Goal: Navigation & Orientation: Find specific page/section

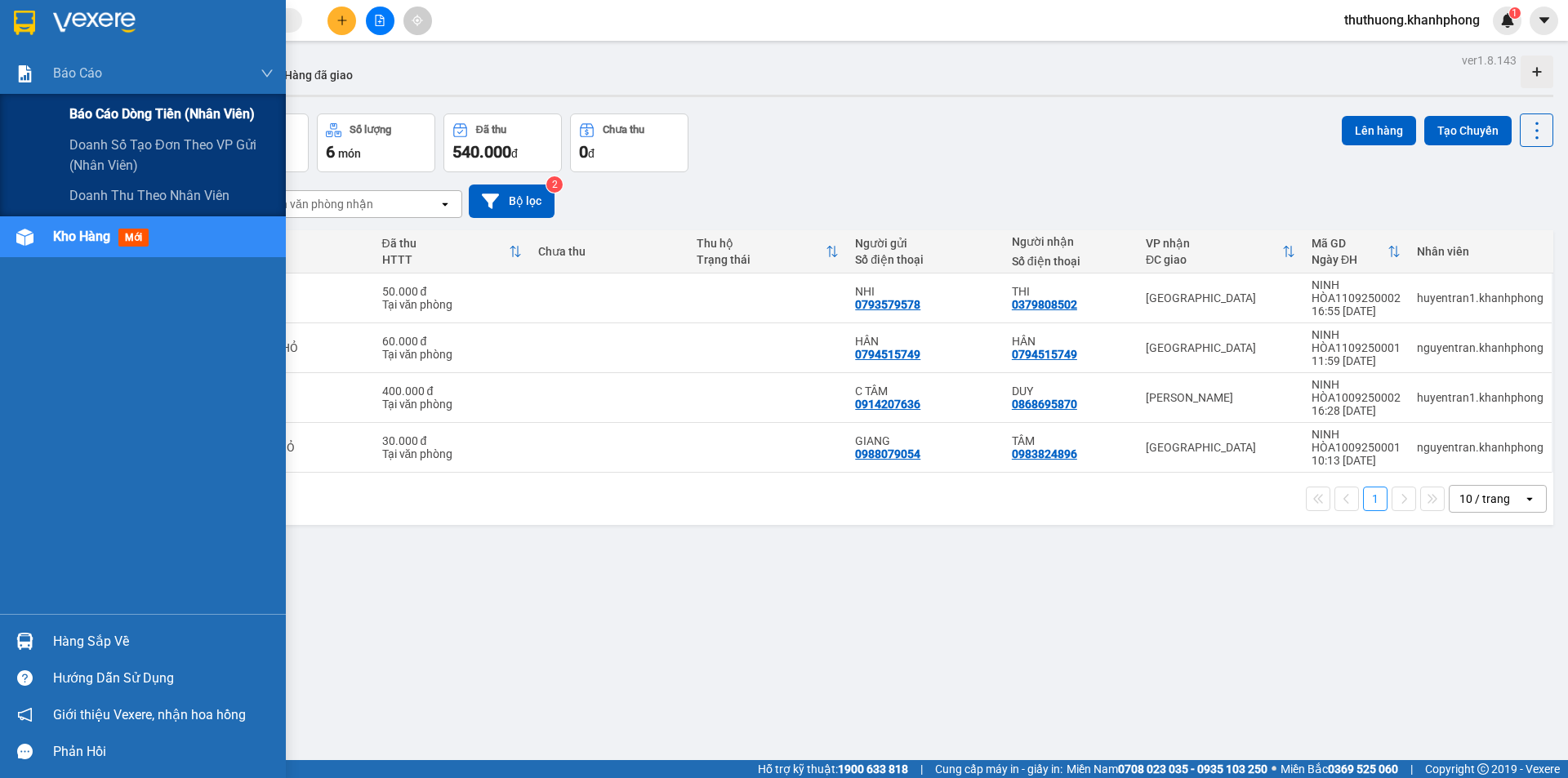
click at [107, 112] on span "Báo cáo dòng tiền (nhân viên)" at bounding box center [161, 114] width 185 height 20
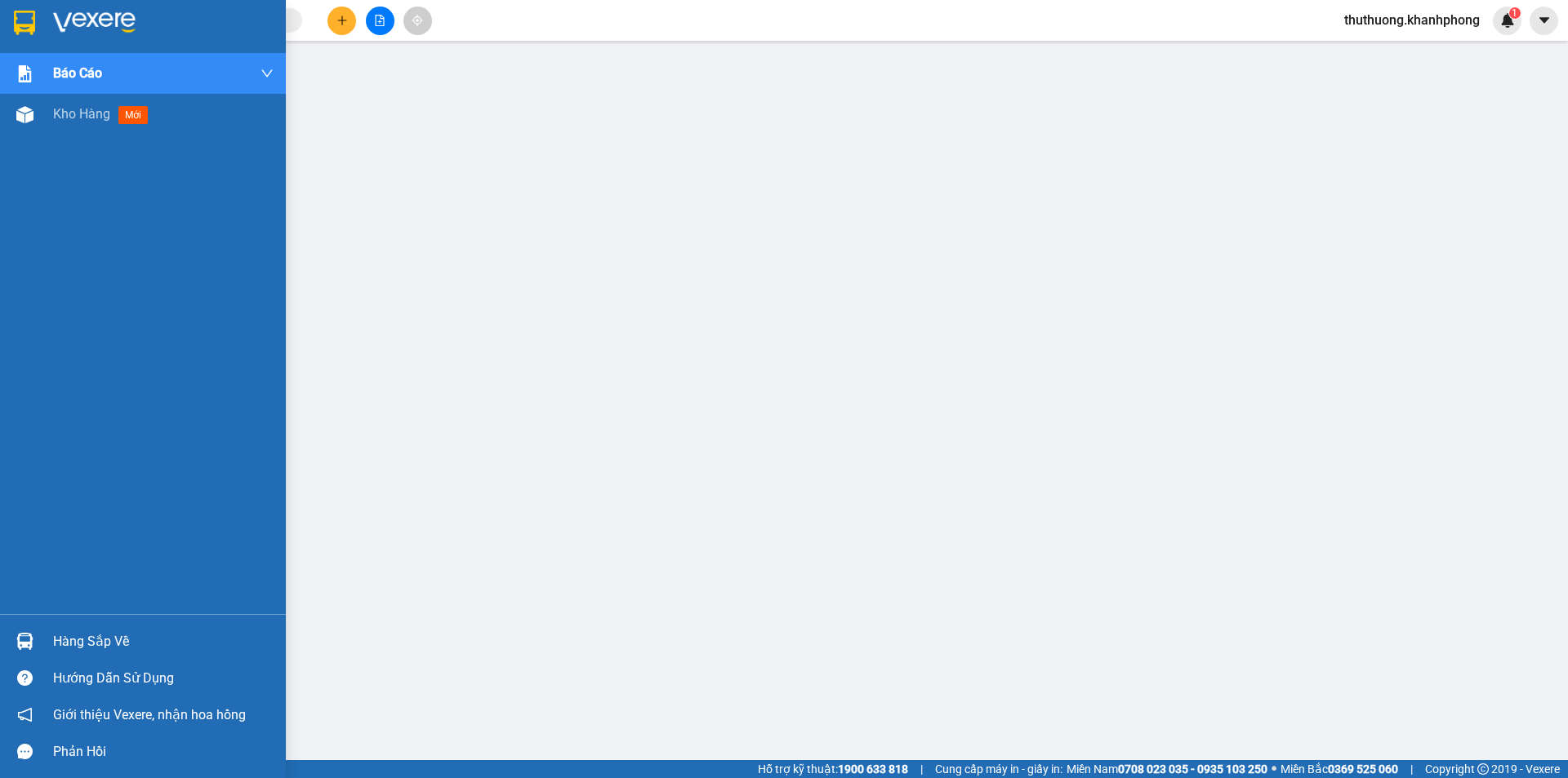
click at [32, 19] on img at bounding box center [24, 22] width 21 height 25
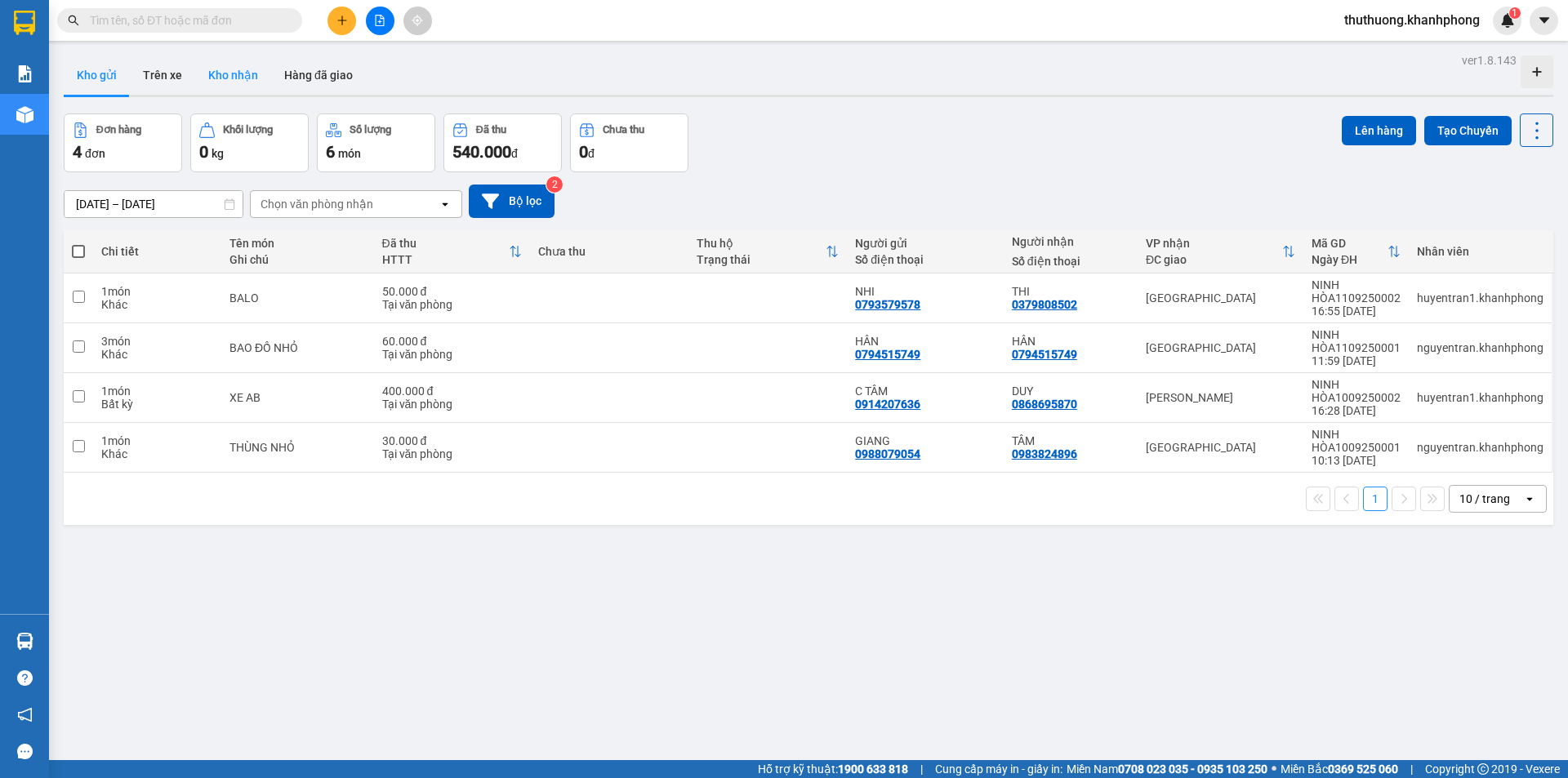
click at [241, 88] on button "Kho nhận" at bounding box center [233, 75] width 76 height 39
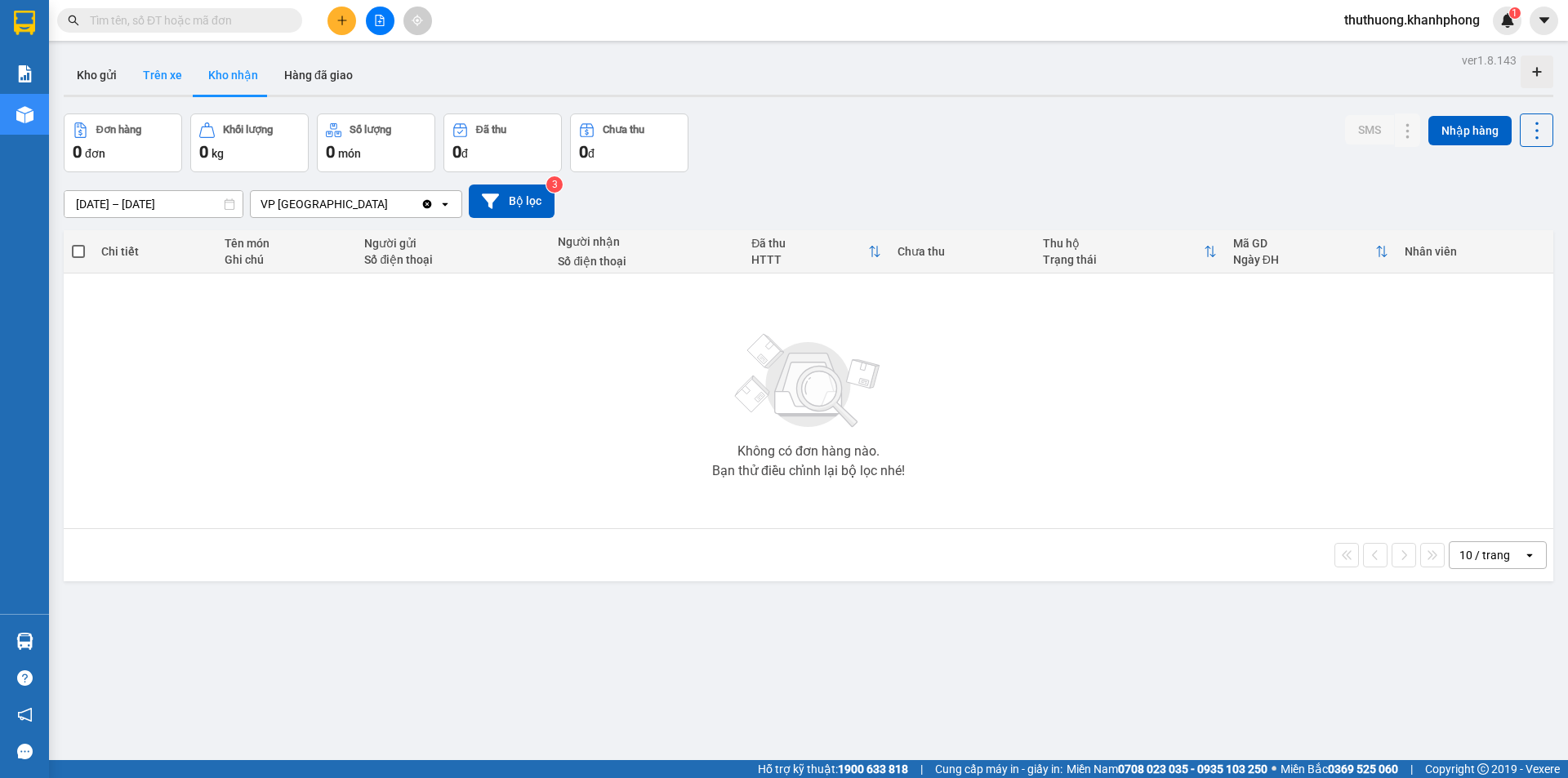
click at [171, 79] on button "Trên xe" at bounding box center [162, 75] width 66 height 39
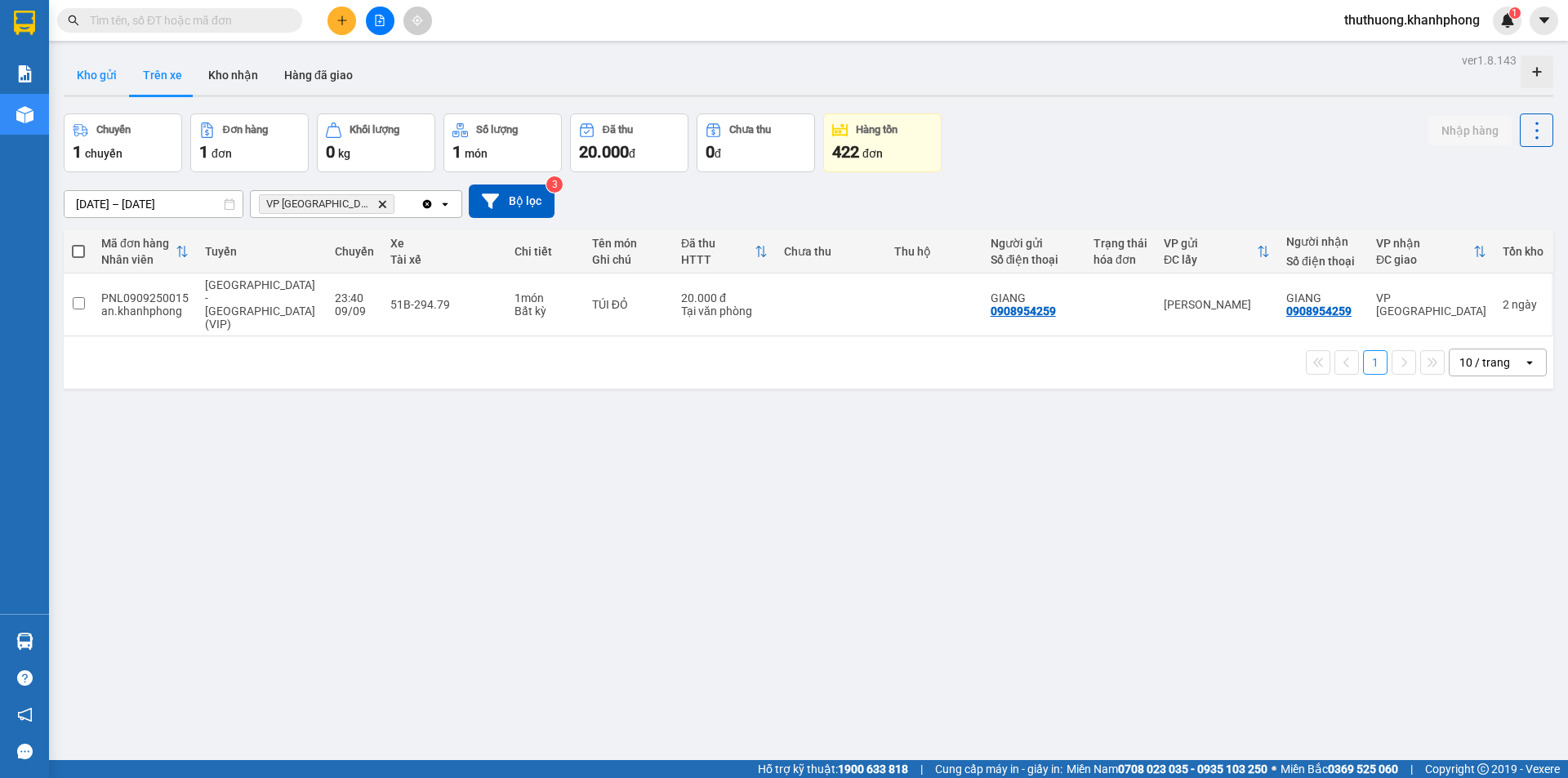
click at [90, 75] on button "Kho gửi" at bounding box center [97, 75] width 67 height 39
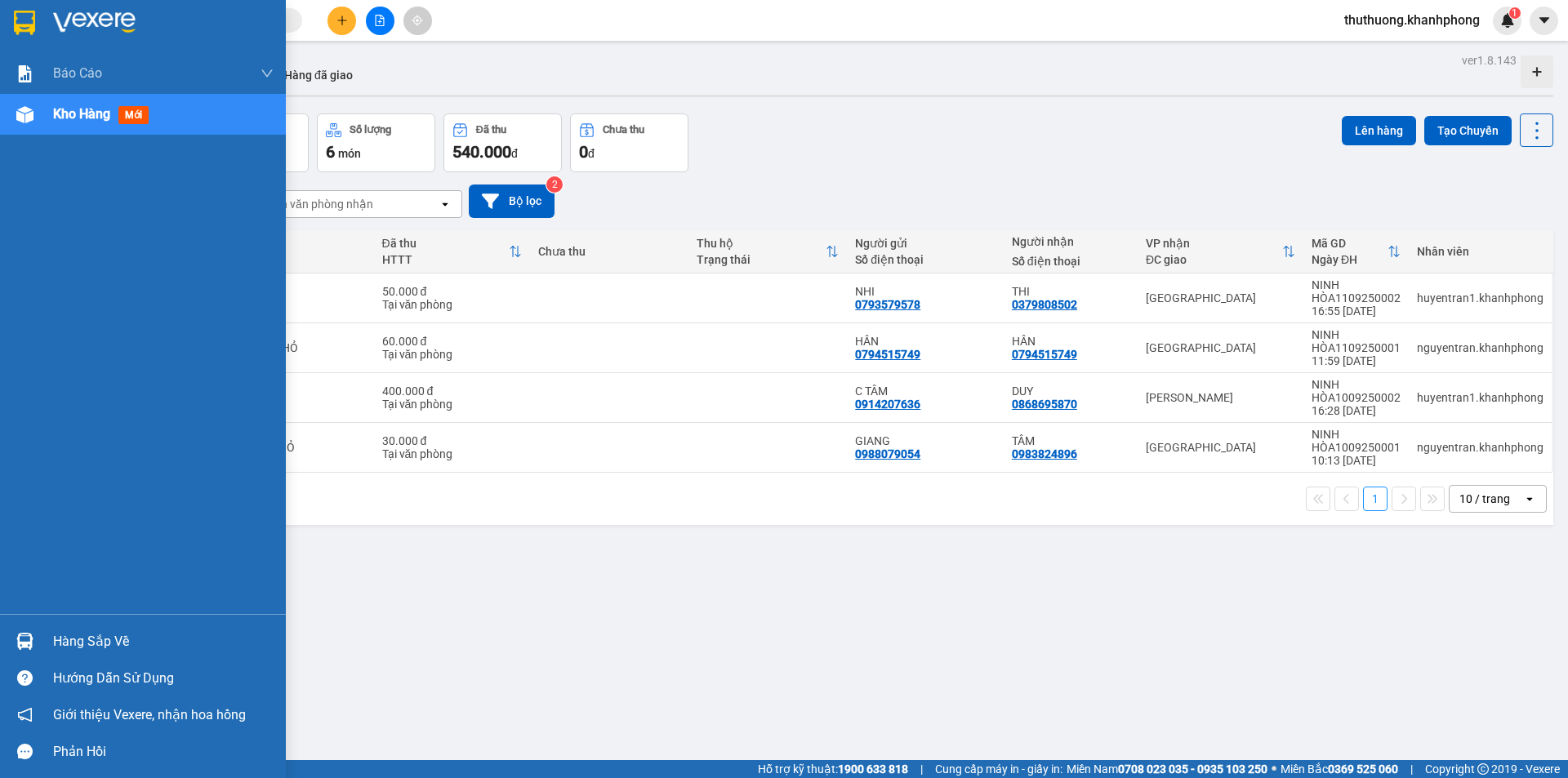
click at [18, 30] on img at bounding box center [24, 22] width 21 height 25
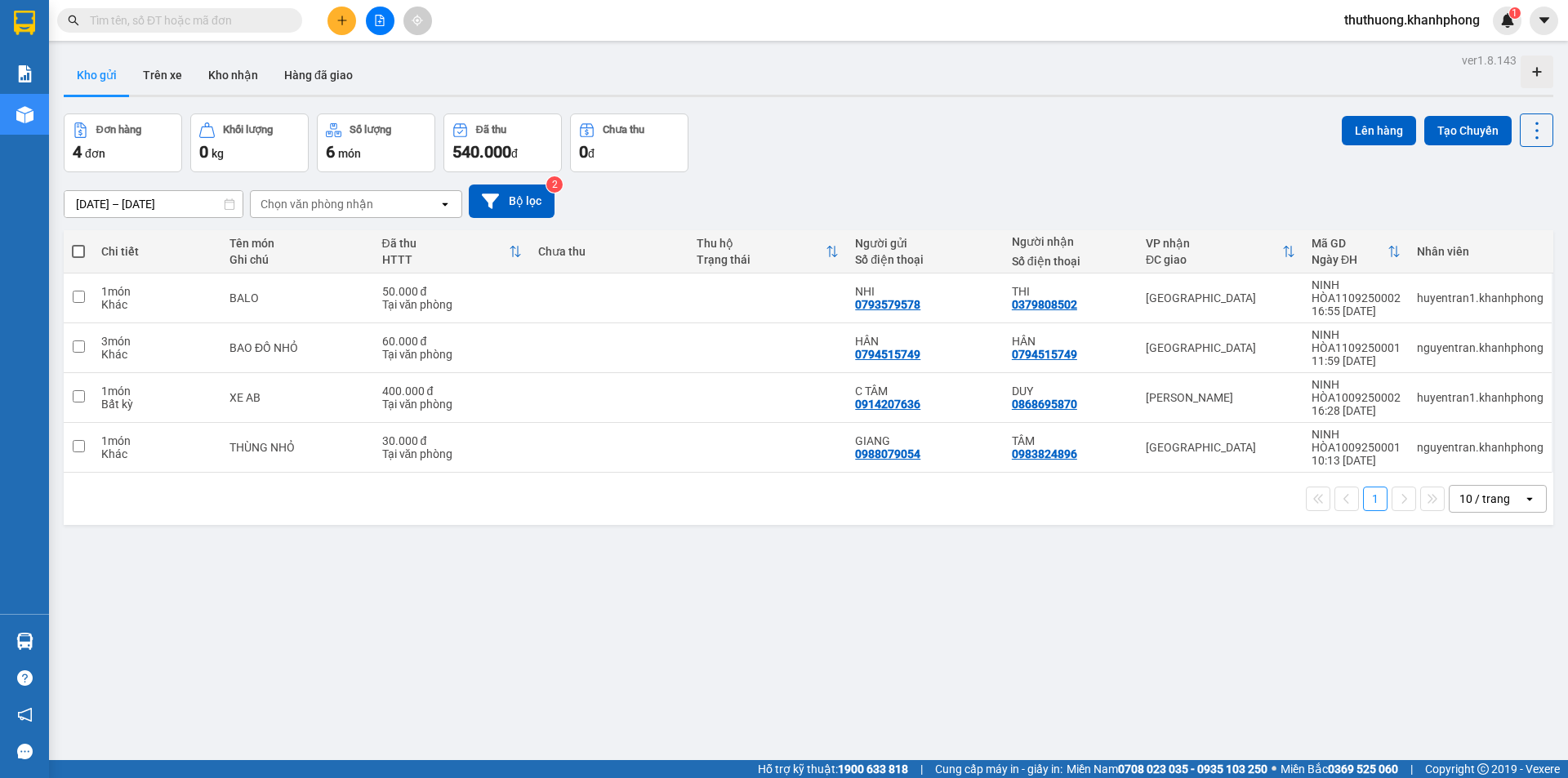
click at [261, 25] on input "text" at bounding box center [186, 20] width 193 height 18
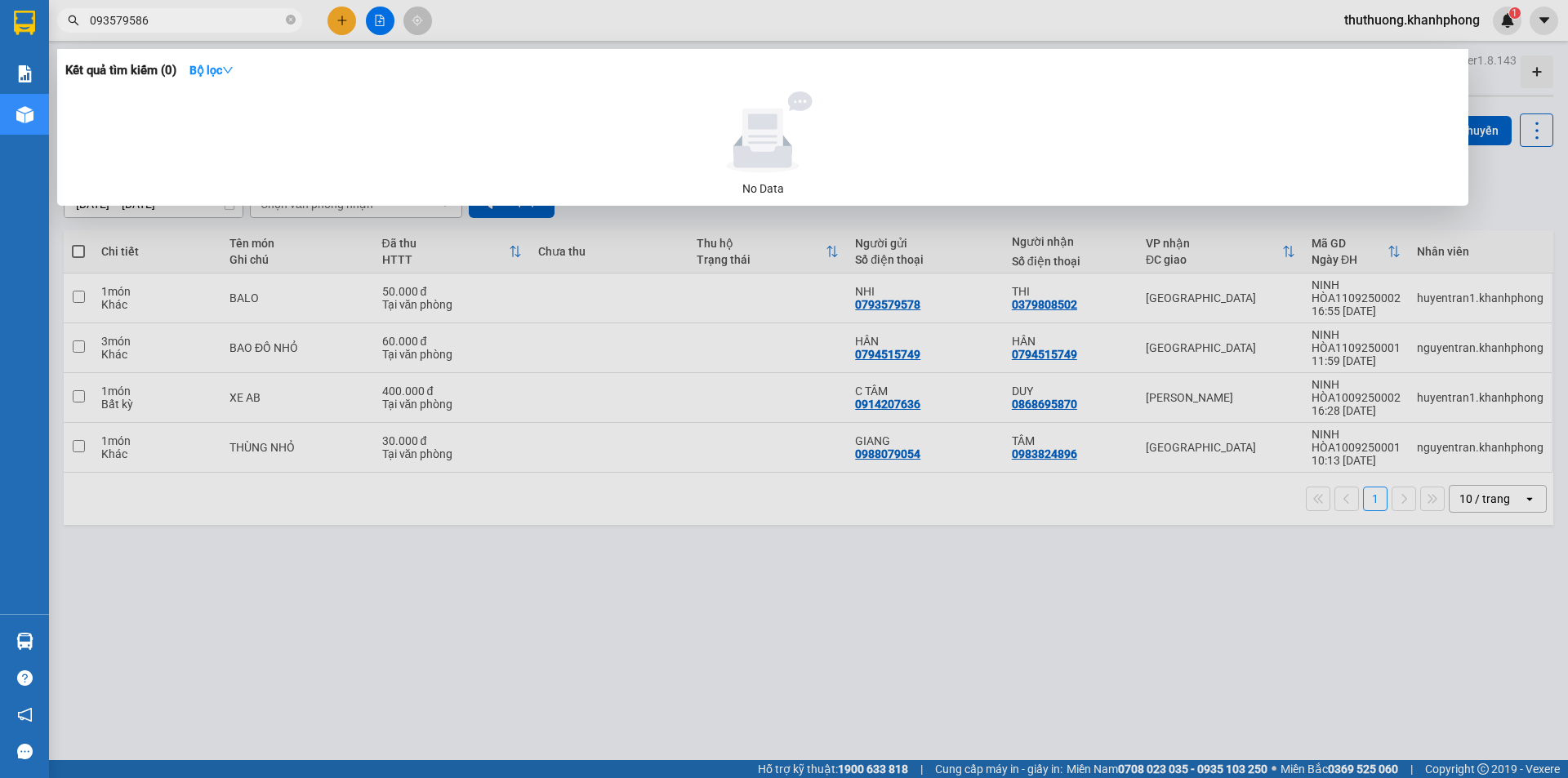
type input "0935795862"
click at [287, 25] on icon "close-circle" at bounding box center [290, 19] width 9 height 9
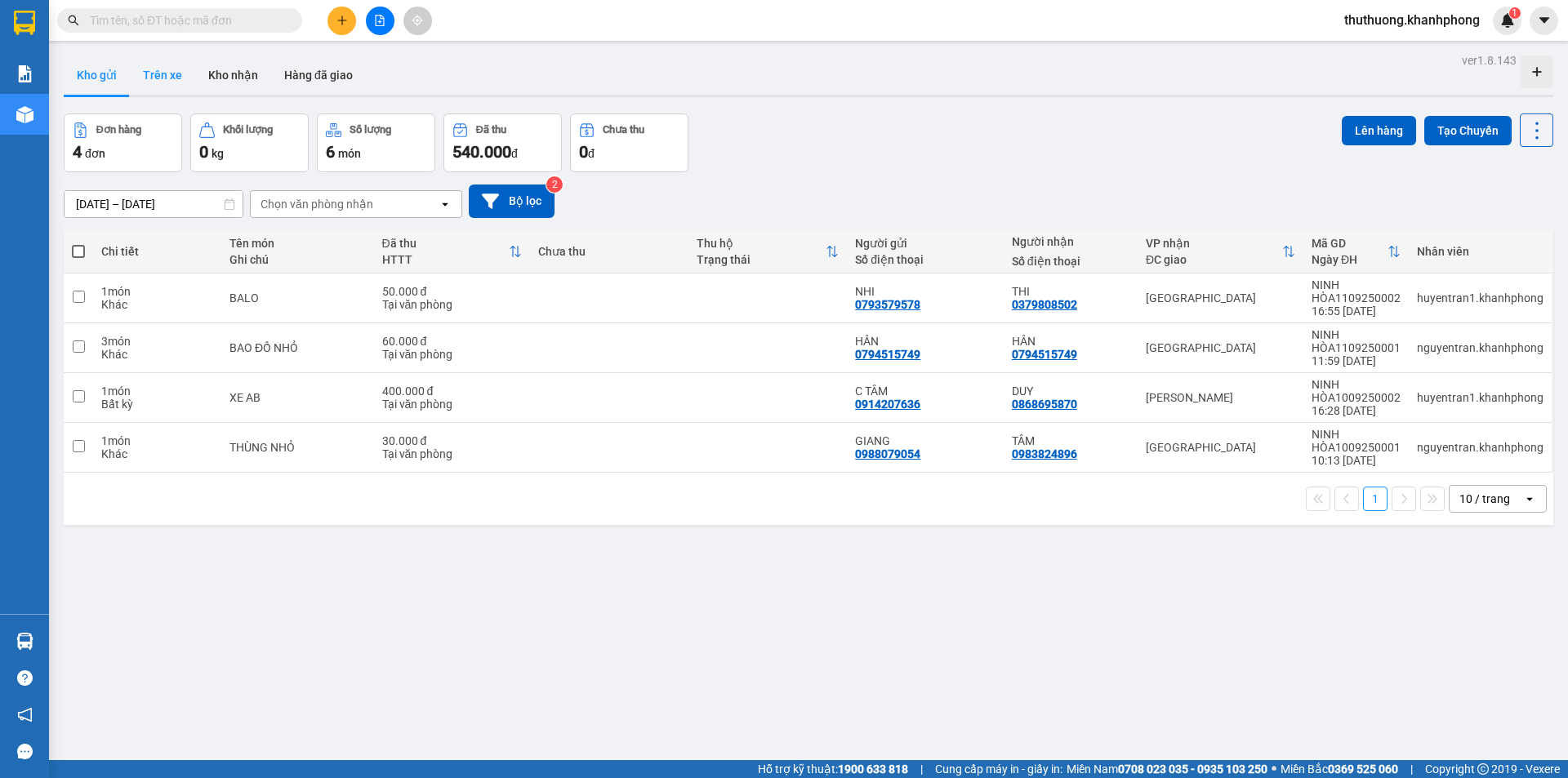
click at [159, 82] on button "Trên xe" at bounding box center [162, 75] width 66 height 39
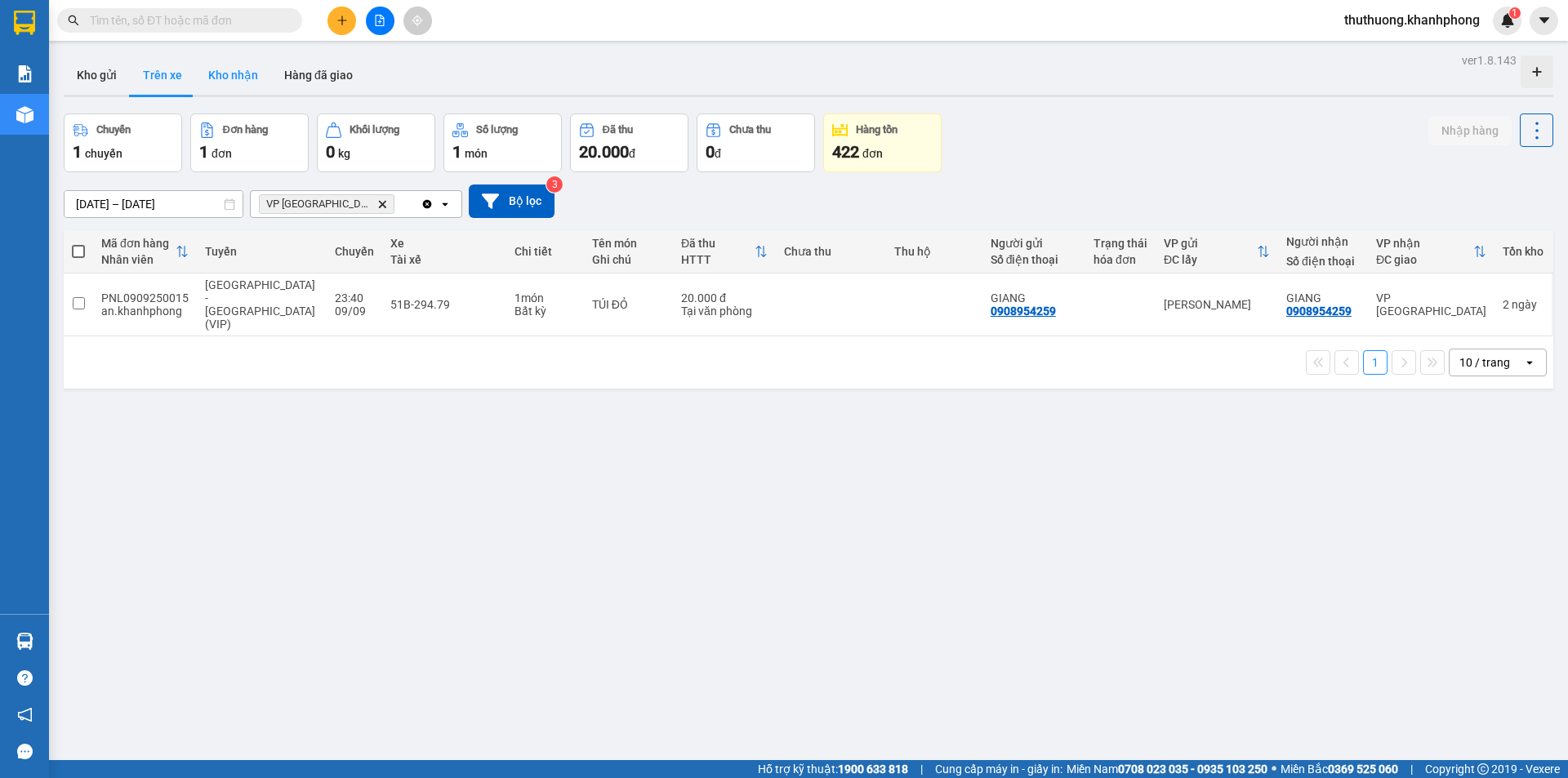
click at [247, 67] on button "Kho nhận" at bounding box center [233, 75] width 76 height 39
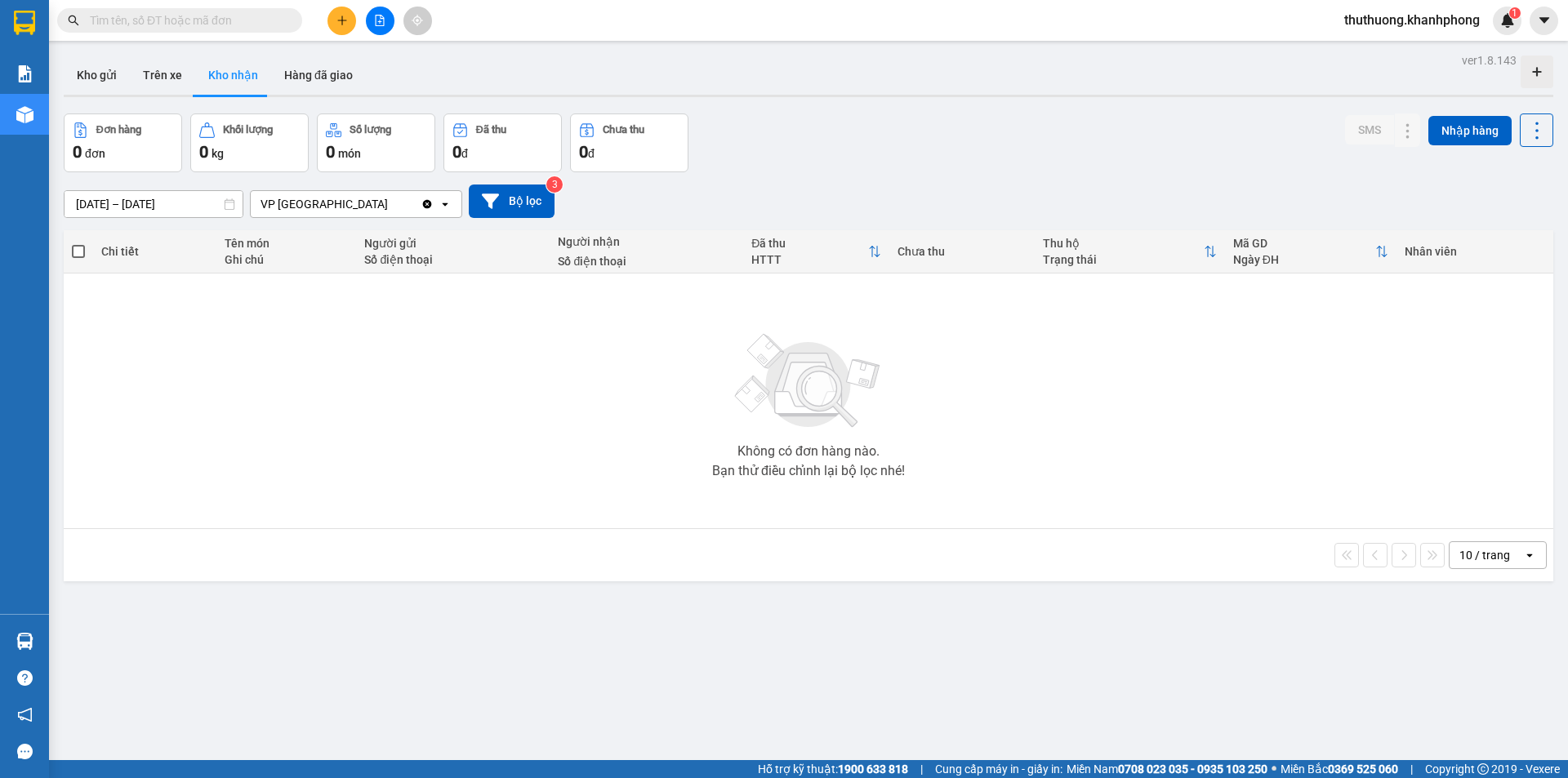
click at [181, 28] on input "text" at bounding box center [186, 20] width 193 height 18
click at [114, 80] on button "Kho gửi" at bounding box center [97, 75] width 67 height 39
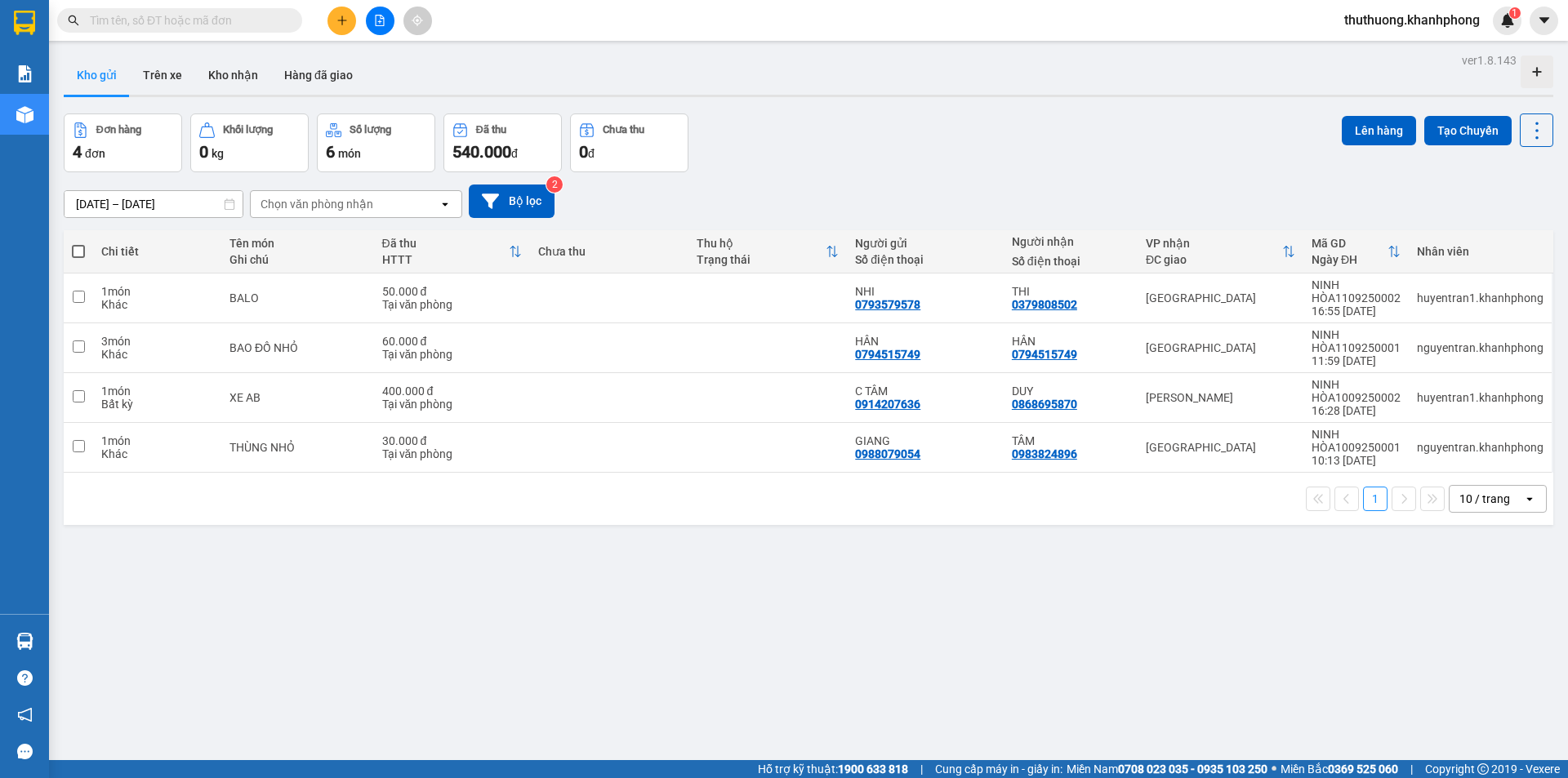
click at [335, 200] on div "Chọn văn phòng nhận" at bounding box center [317, 204] width 113 height 16
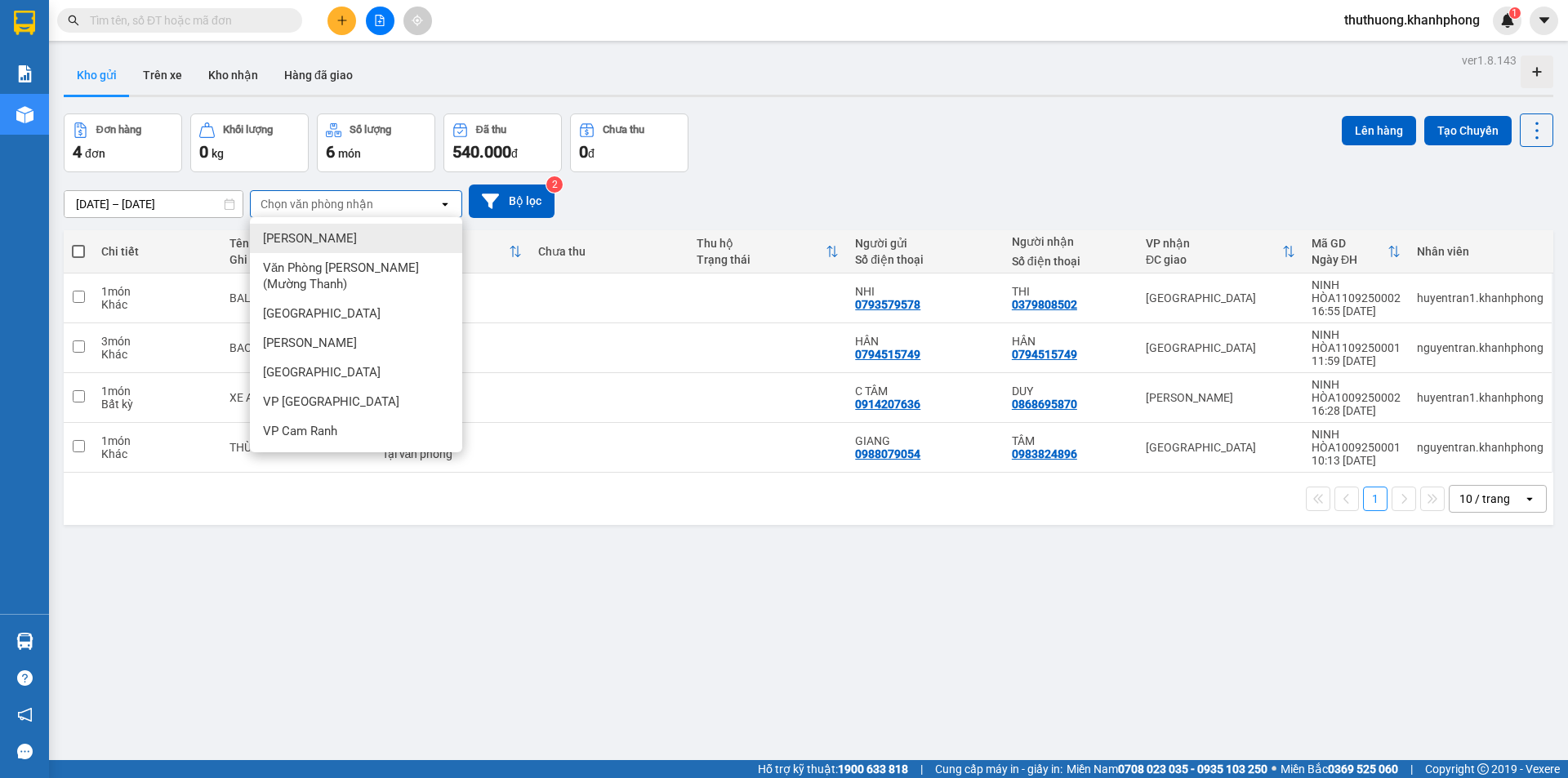
click at [328, 245] on span "[PERSON_NAME]" at bounding box center [310, 238] width 94 height 16
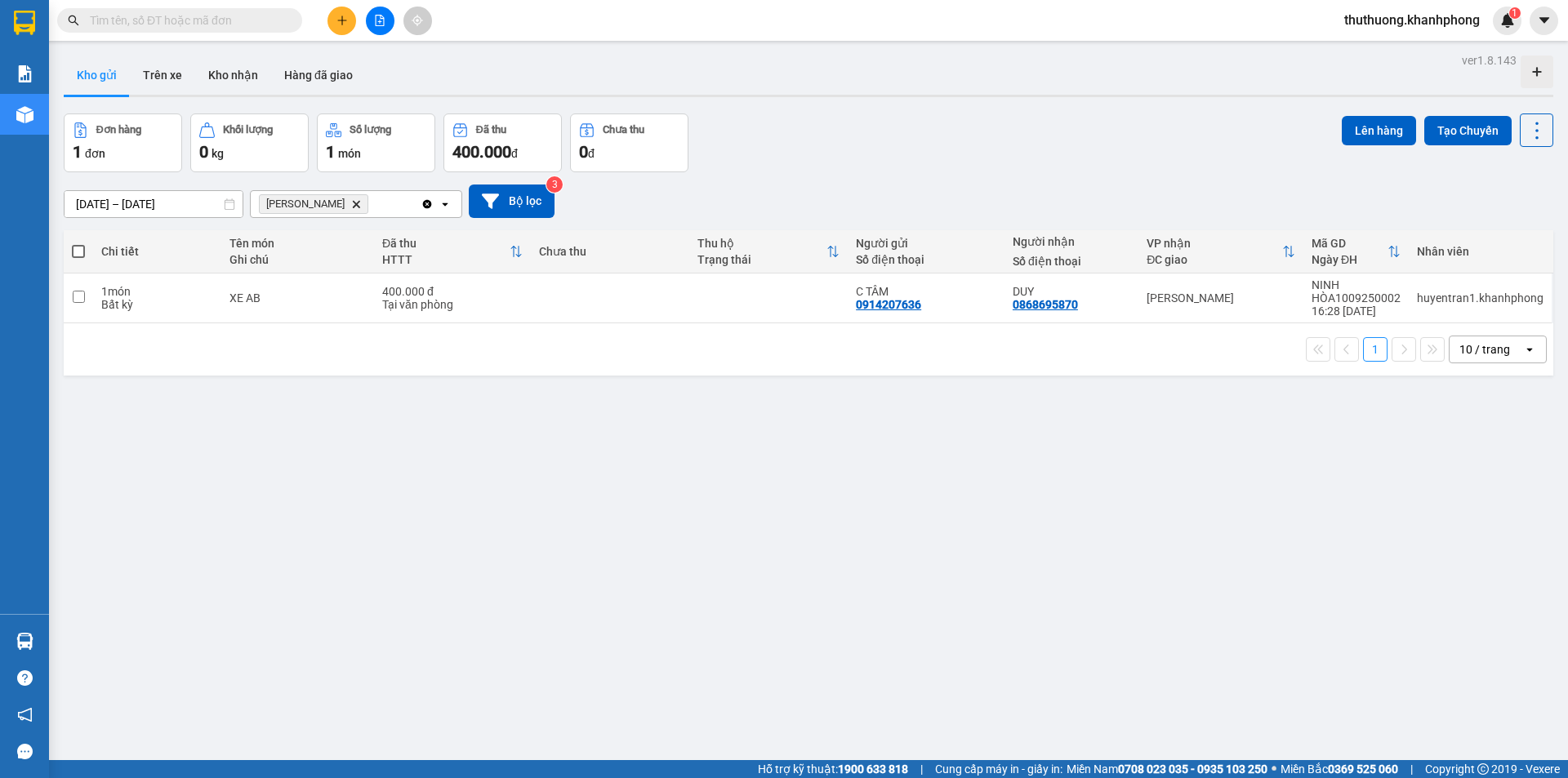
click at [353, 202] on icon "Phạm Ngũ Lão, close by backspace" at bounding box center [357, 204] width 8 height 8
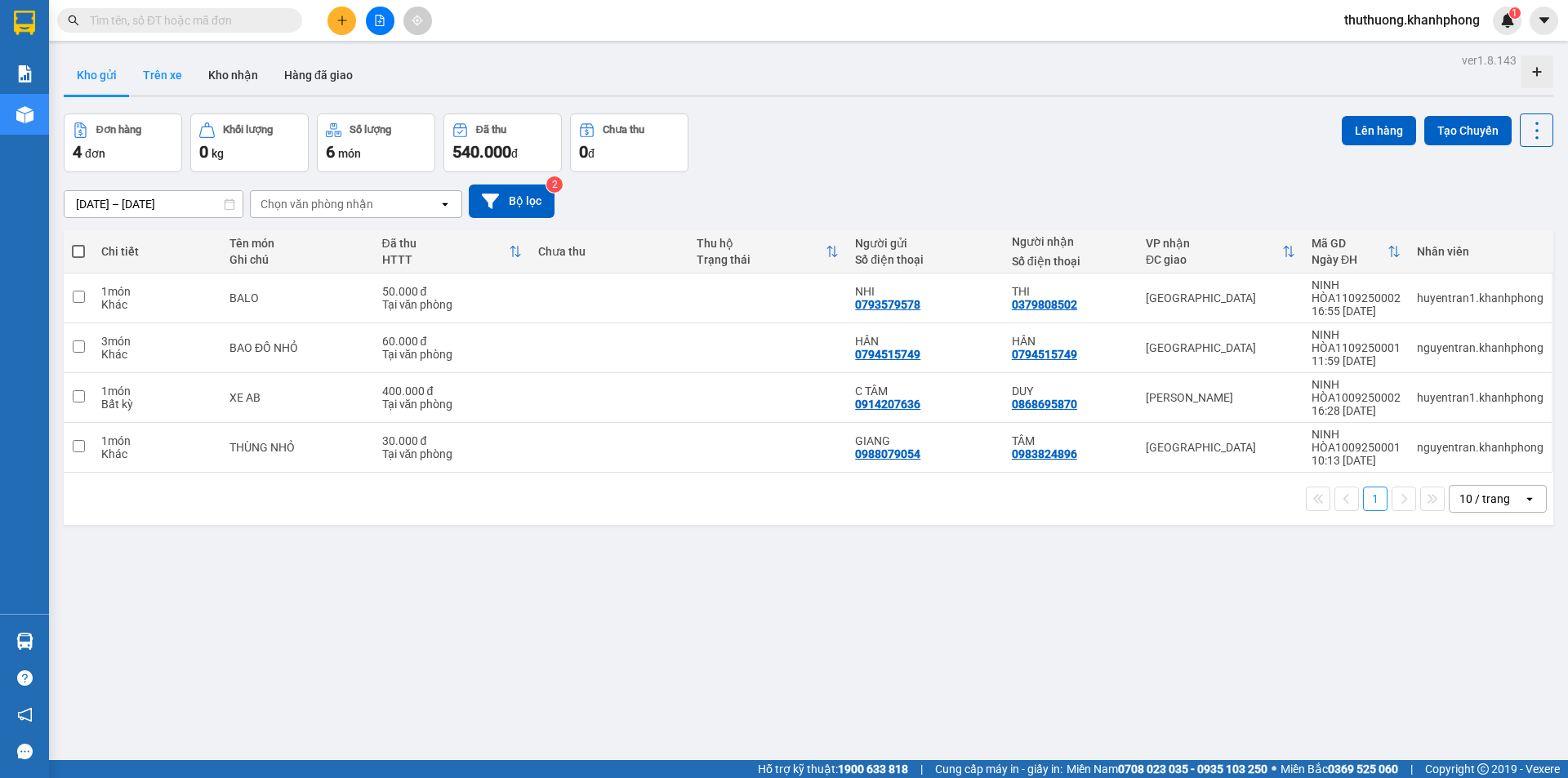
click at [159, 82] on button "Trên xe" at bounding box center [162, 75] width 66 height 39
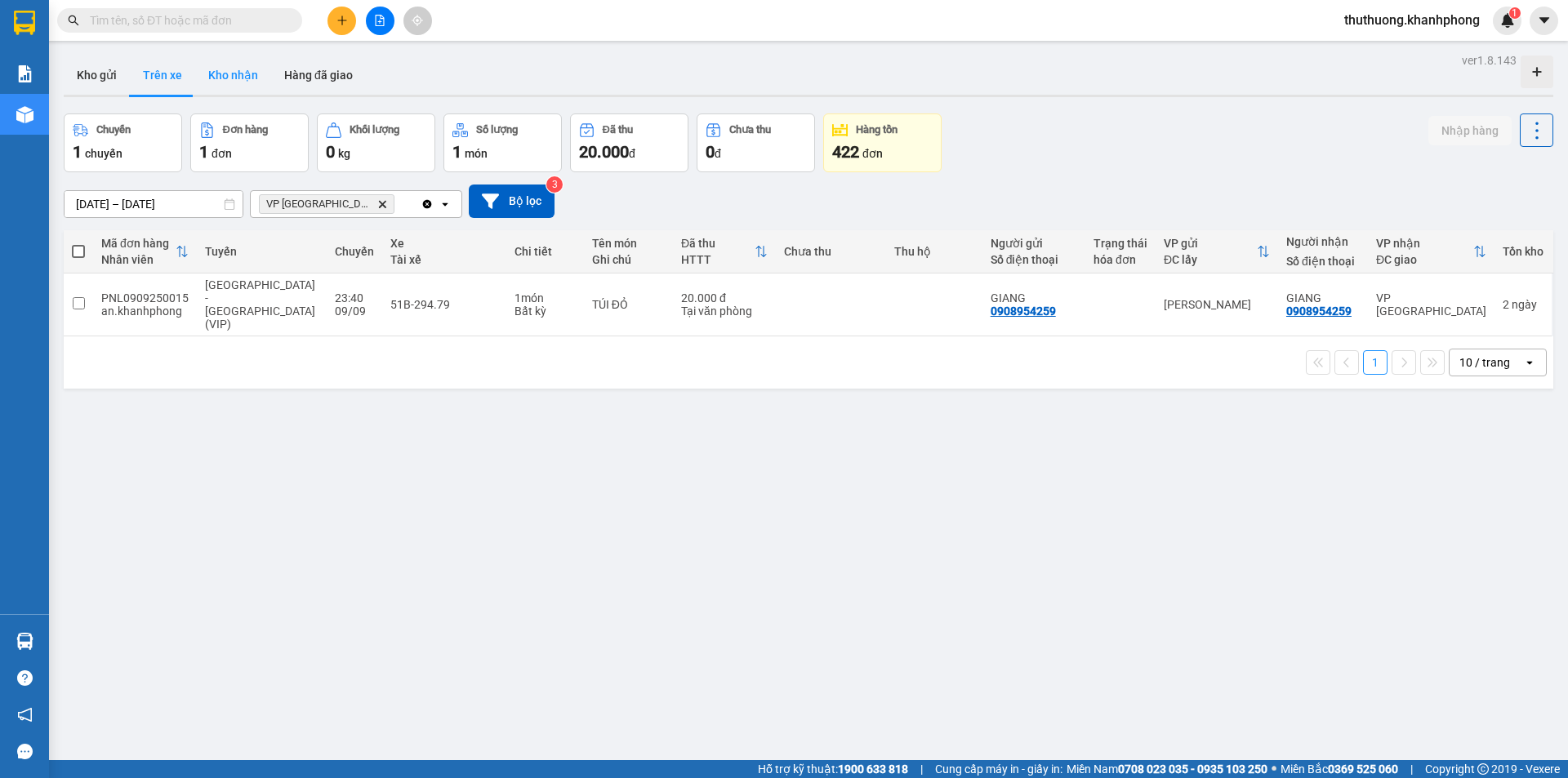
click at [212, 74] on button "Kho nhận" at bounding box center [233, 75] width 76 height 39
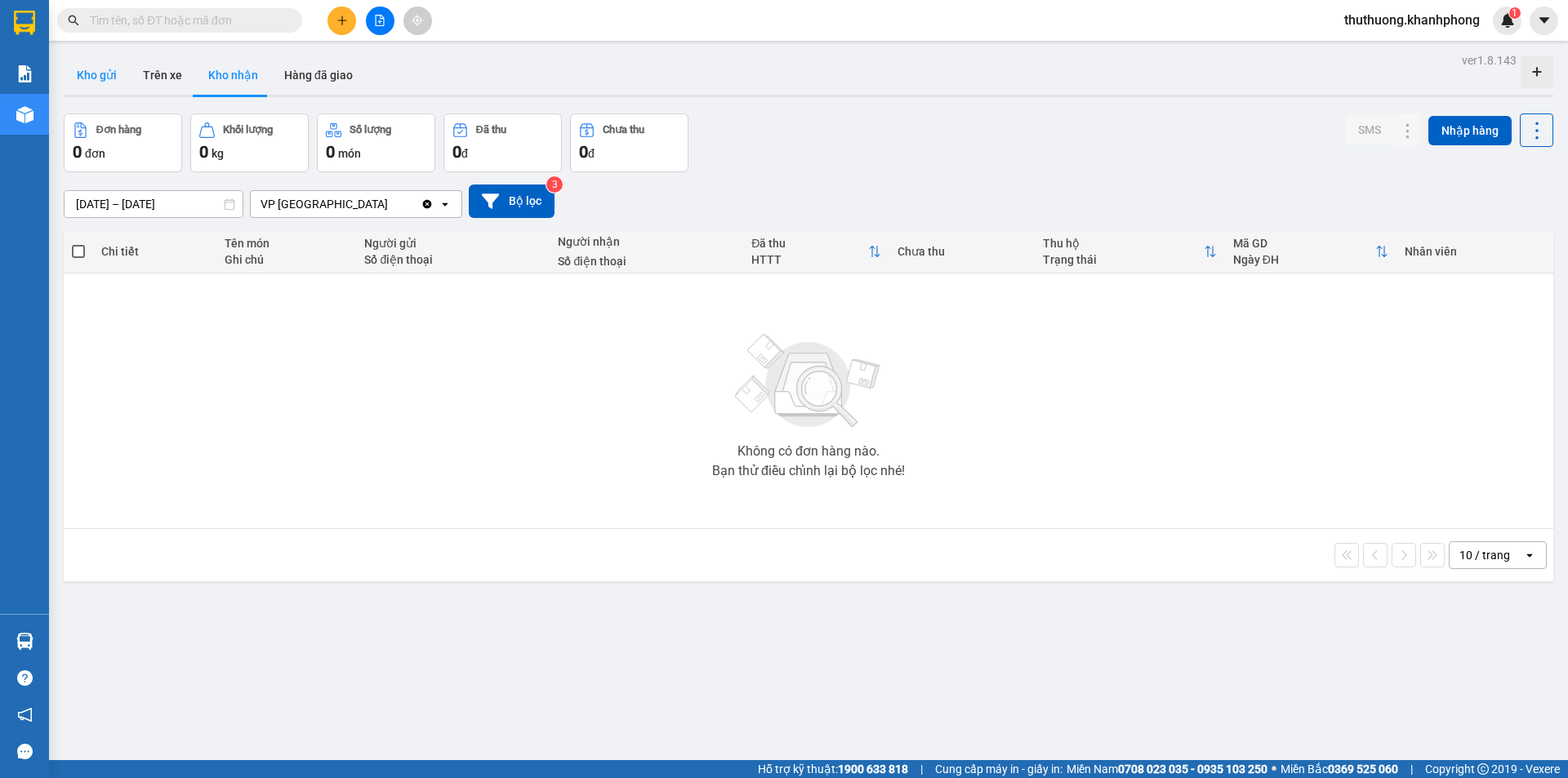
click at [98, 73] on button "Kho gửi" at bounding box center [97, 75] width 67 height 39
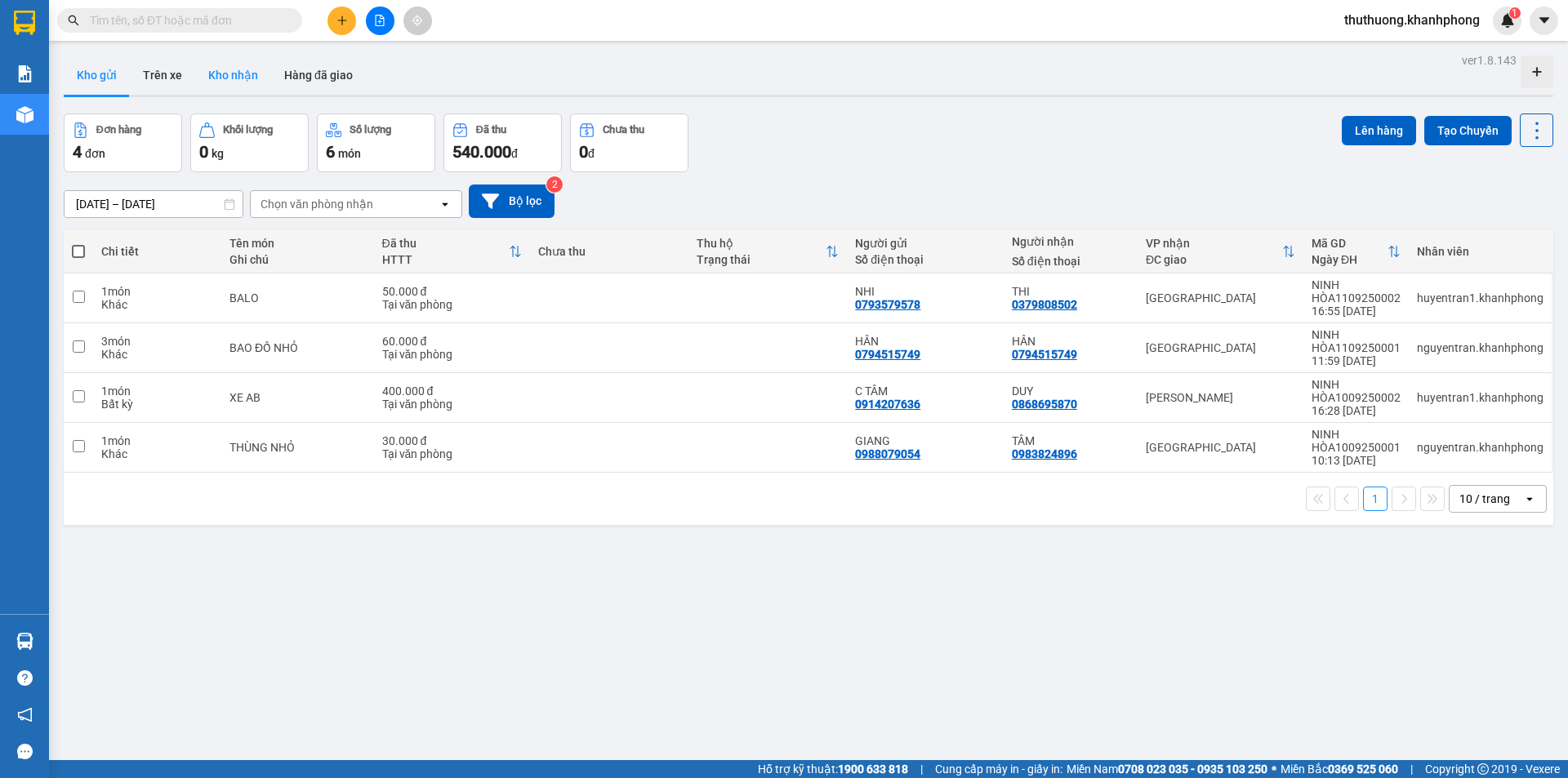
click at [242, 75] on button "Kho nhận" at bounding box center [233, 75] width 76 height 39
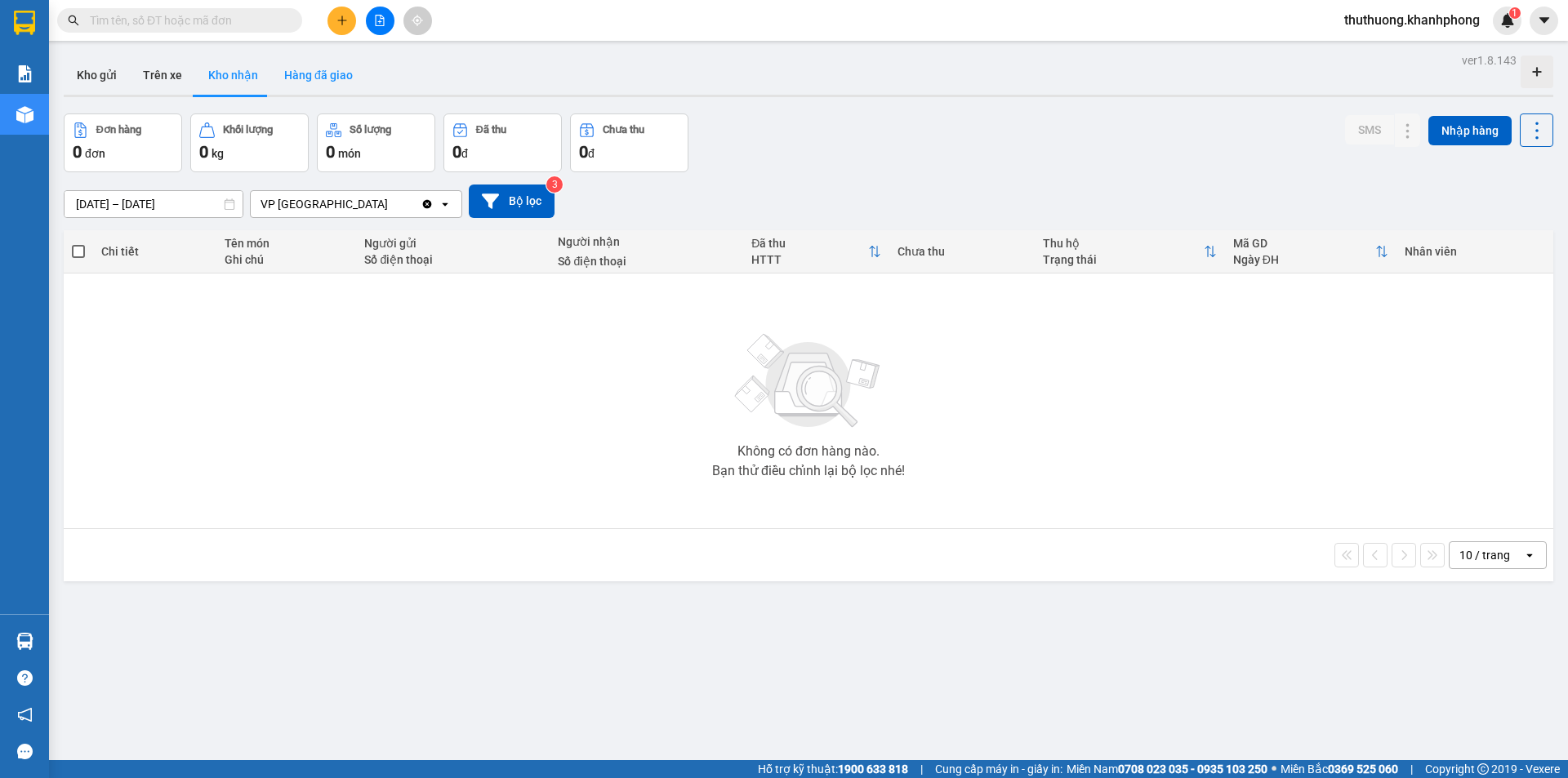
click at [330, 66] on button "Hàng đã giao" at bounding box center [318, 75] width 95 height 39
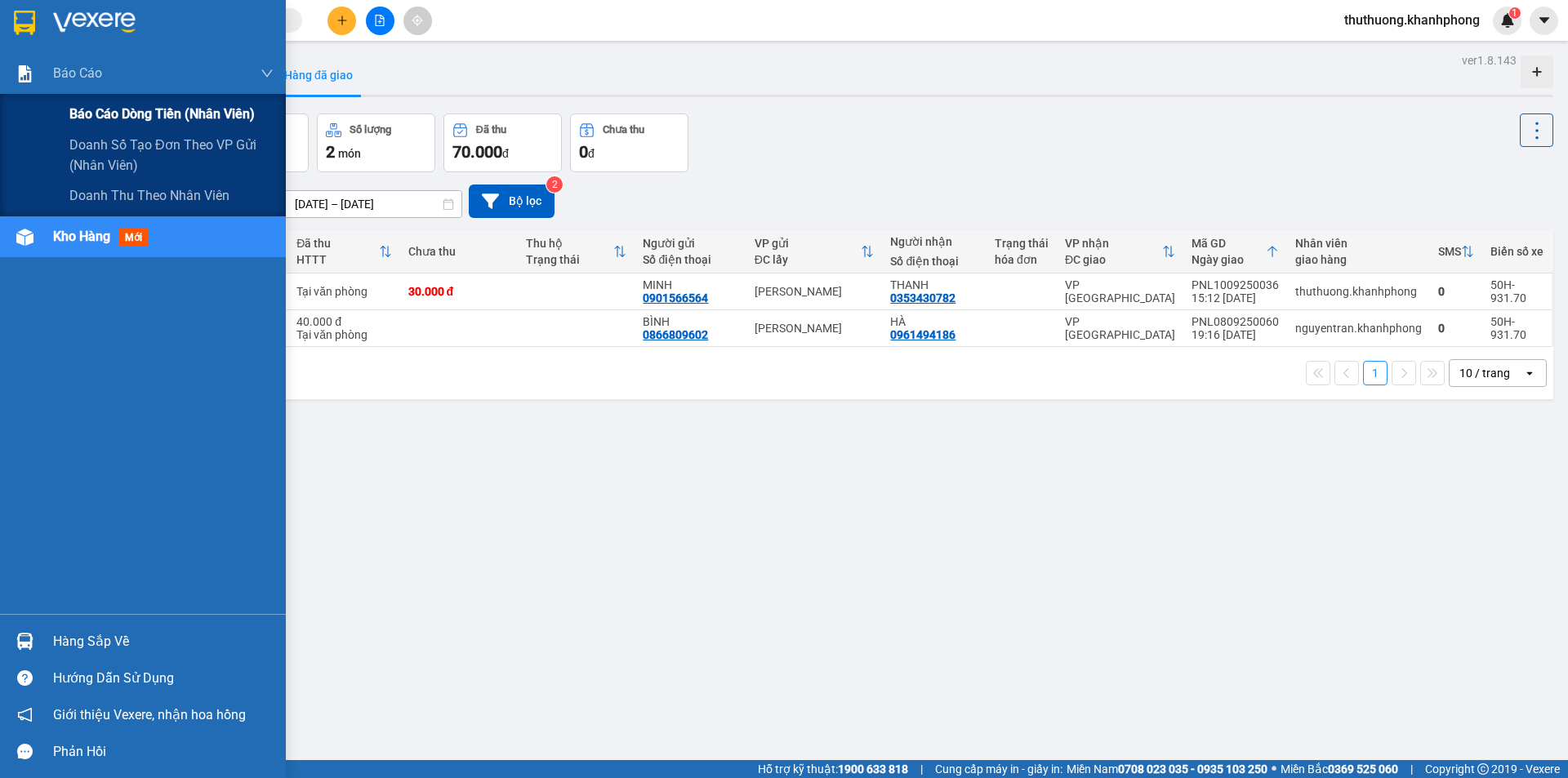
click at [80, 114] on span "Báo cáo dòng tiền (nhân viên)" at bounding box center [161, 114] width 185 height 20
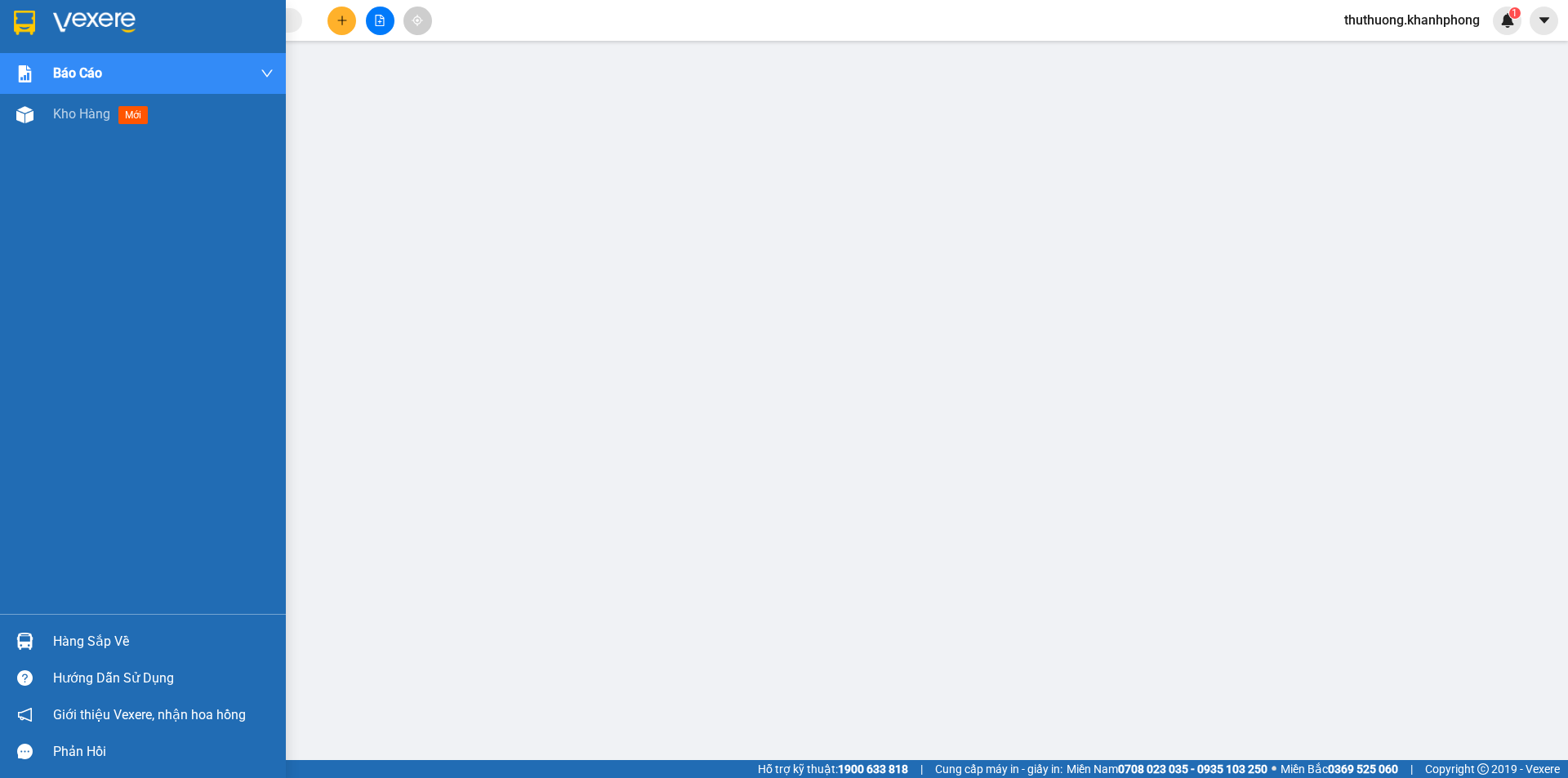
click at [86, 19] on img at bounding box center [94, 22] width 83 height 25
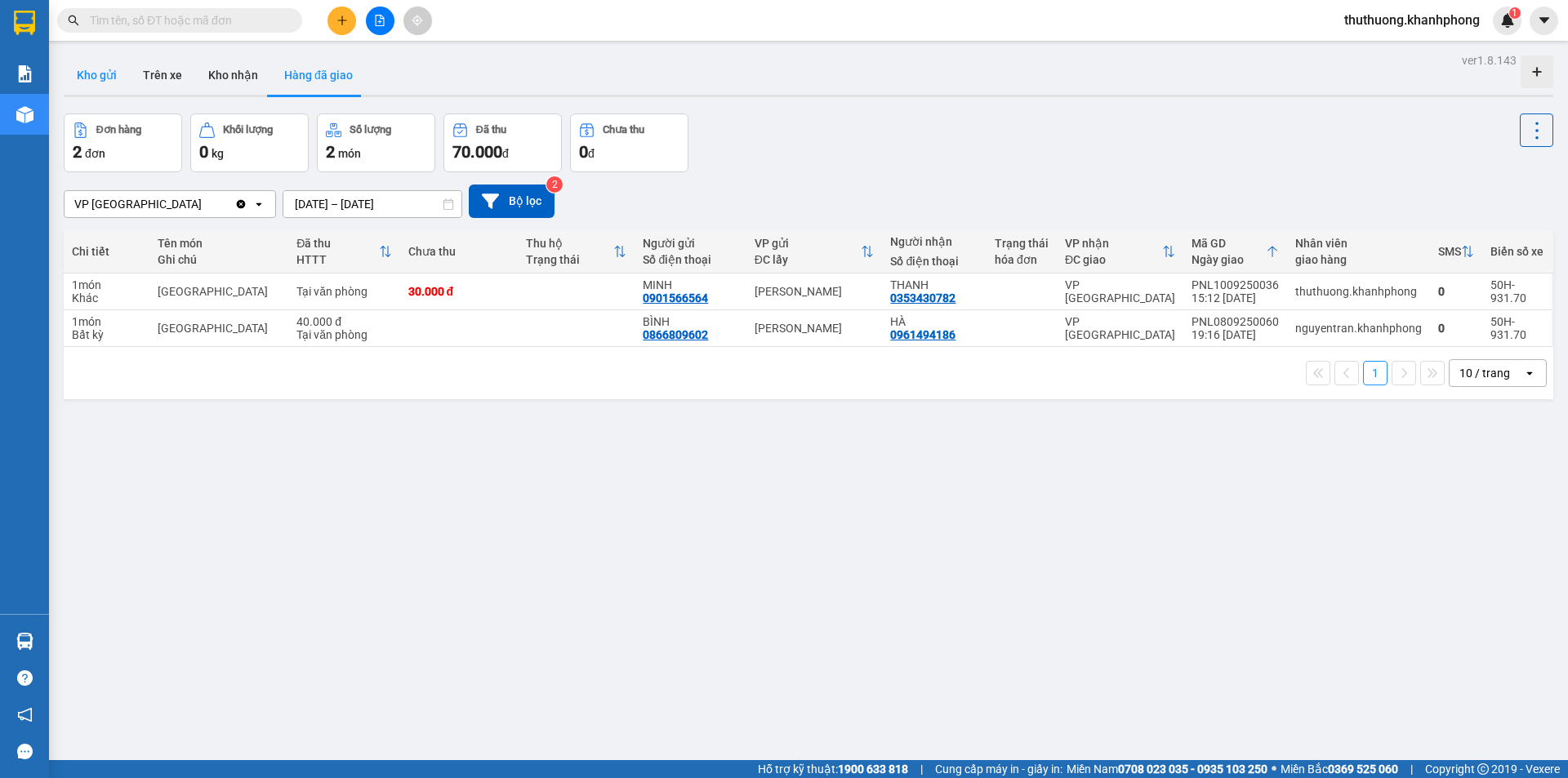
click at [90, 82] on button "Kho gửi" at bounding box center [97, 75] width 67 height 39
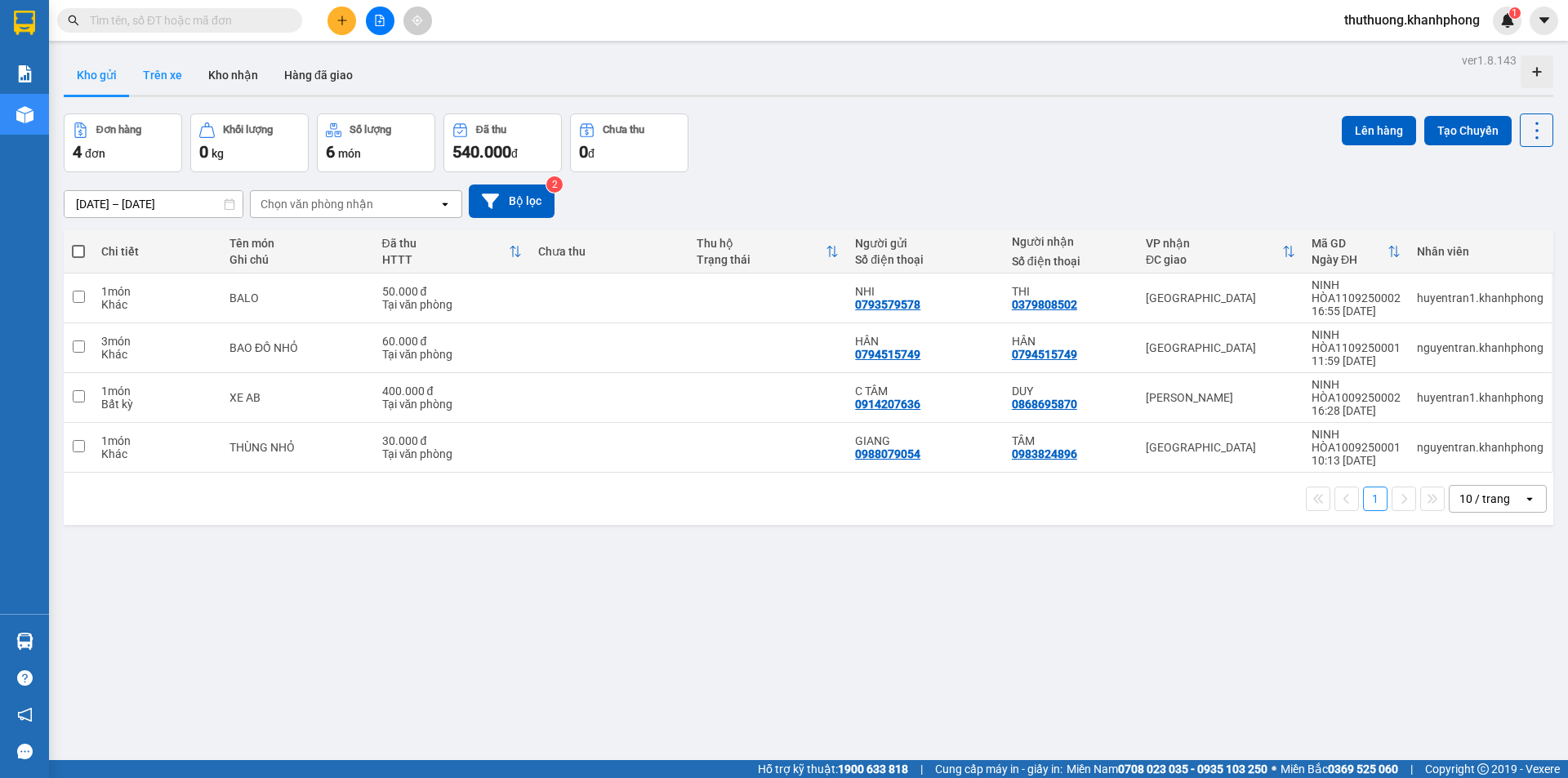
click at [164, 73] on button "Trên xe" at bounding box center [162, 75] width 66 height 39
